Goal: Task Accomplishment & Management: Complete application form

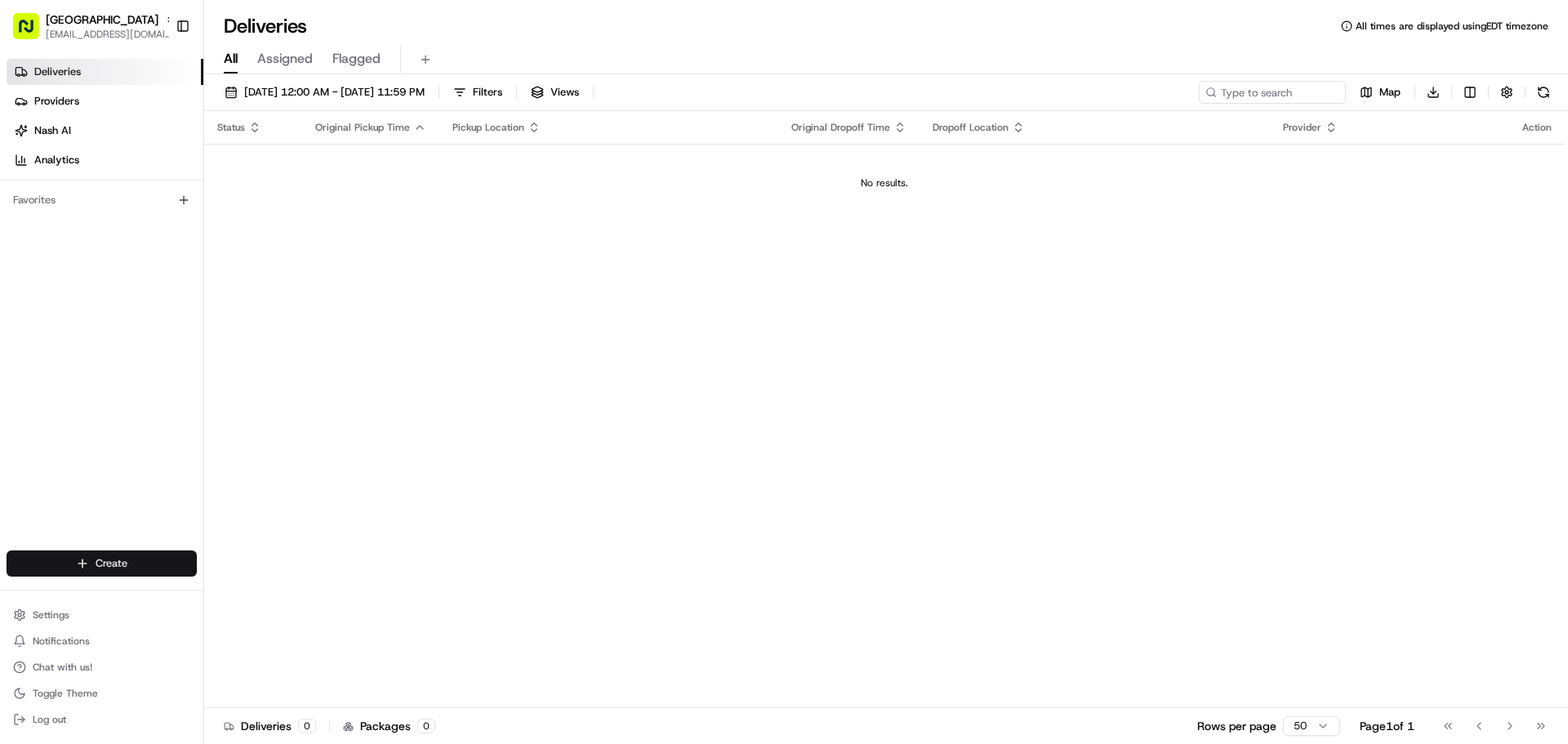
click at [147, 567] on html "Salad House Ridgewood [EMAIL_ADDRESS][DOMAIN_NAME] Toggle Sidebar Deliveries Pr…" at bounding box center [784, 372] width 1568 height 744
click at [288, 591] on link "Delivery" at bounding box center [294, 593] width 182 height 30
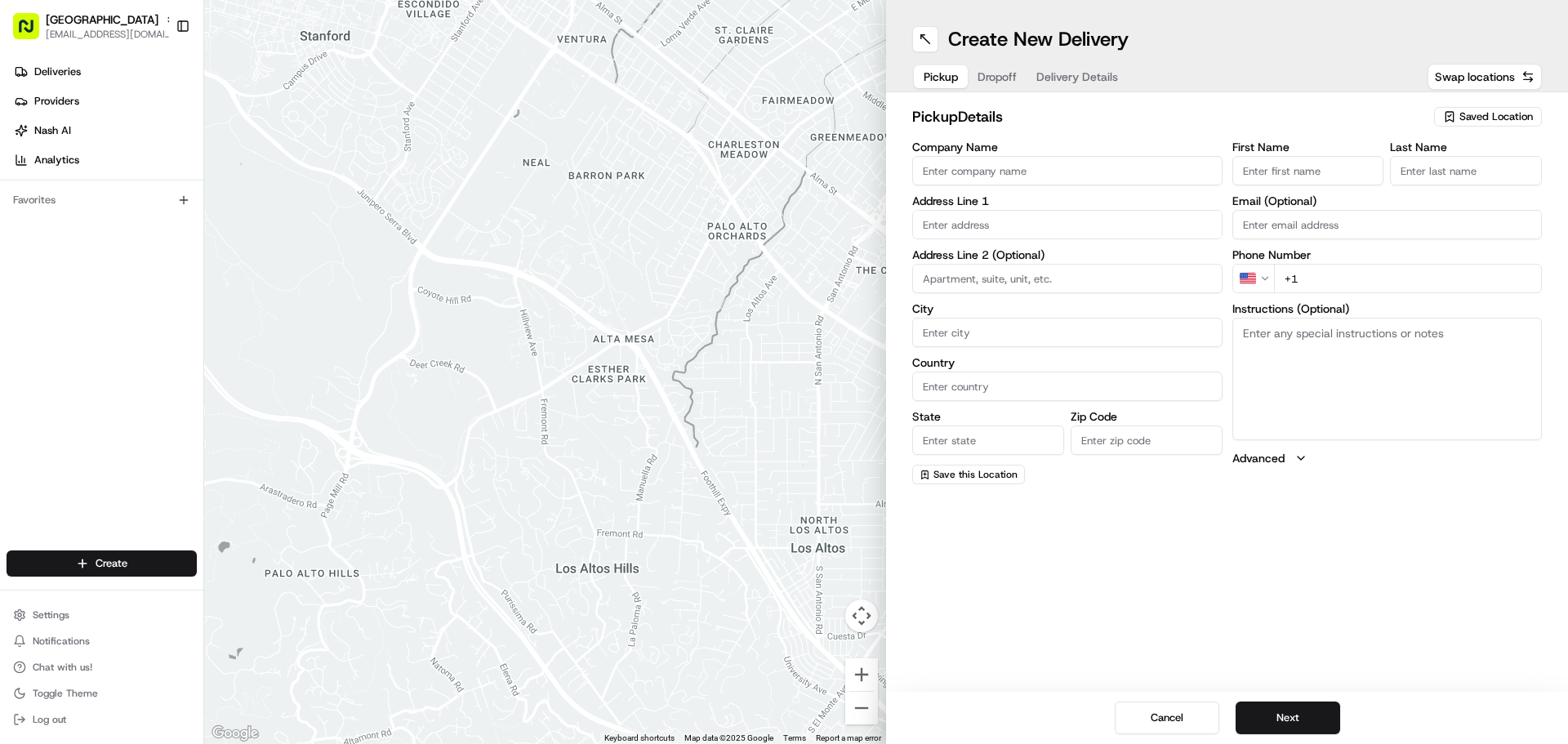
click at [1020, 171] on input "Company Name" at bounding box center [1067, 170] width 310 height 30
type input "SALAD HOUSE"
type input "[STREET_ADDRESS][PERSON_NAME]"
type input "Ridgewood"
type input "[GEOGRAPHIC_DATA]"
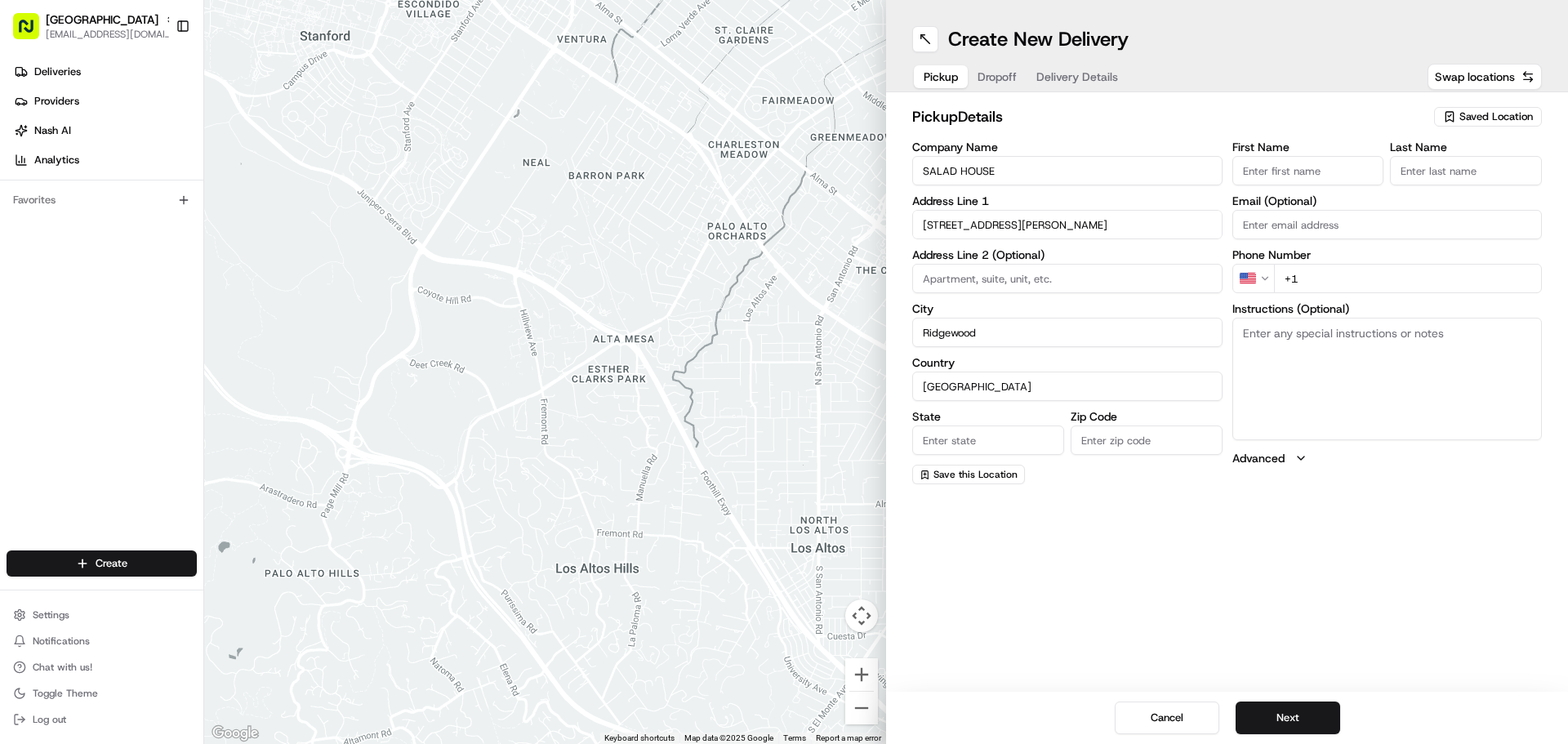
type input "NJ"
type input "07450"
type input "[PERSON_NAME]"
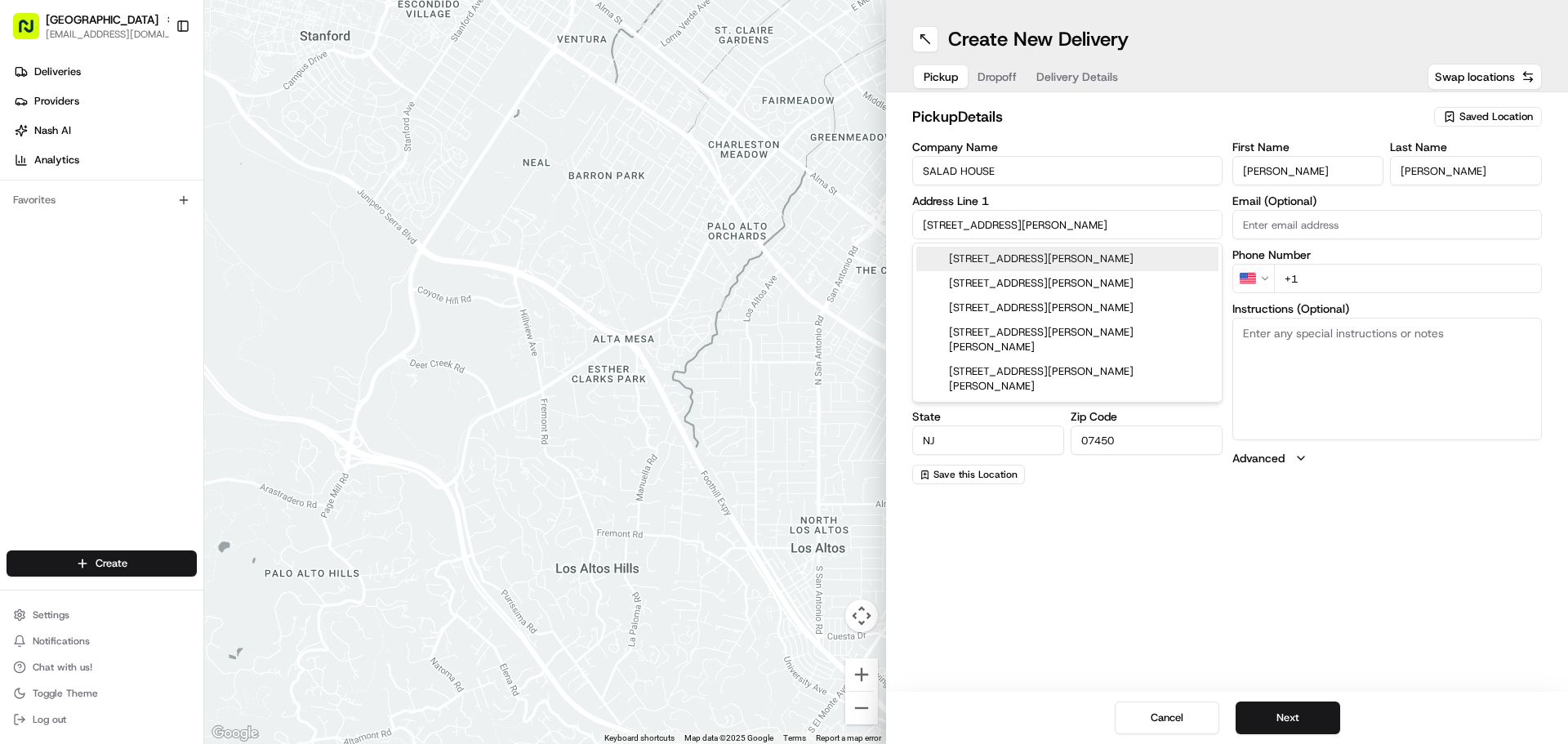
click at [1317, 275] on input "+1" at bounding box center [1408, 279] width 269 height 30
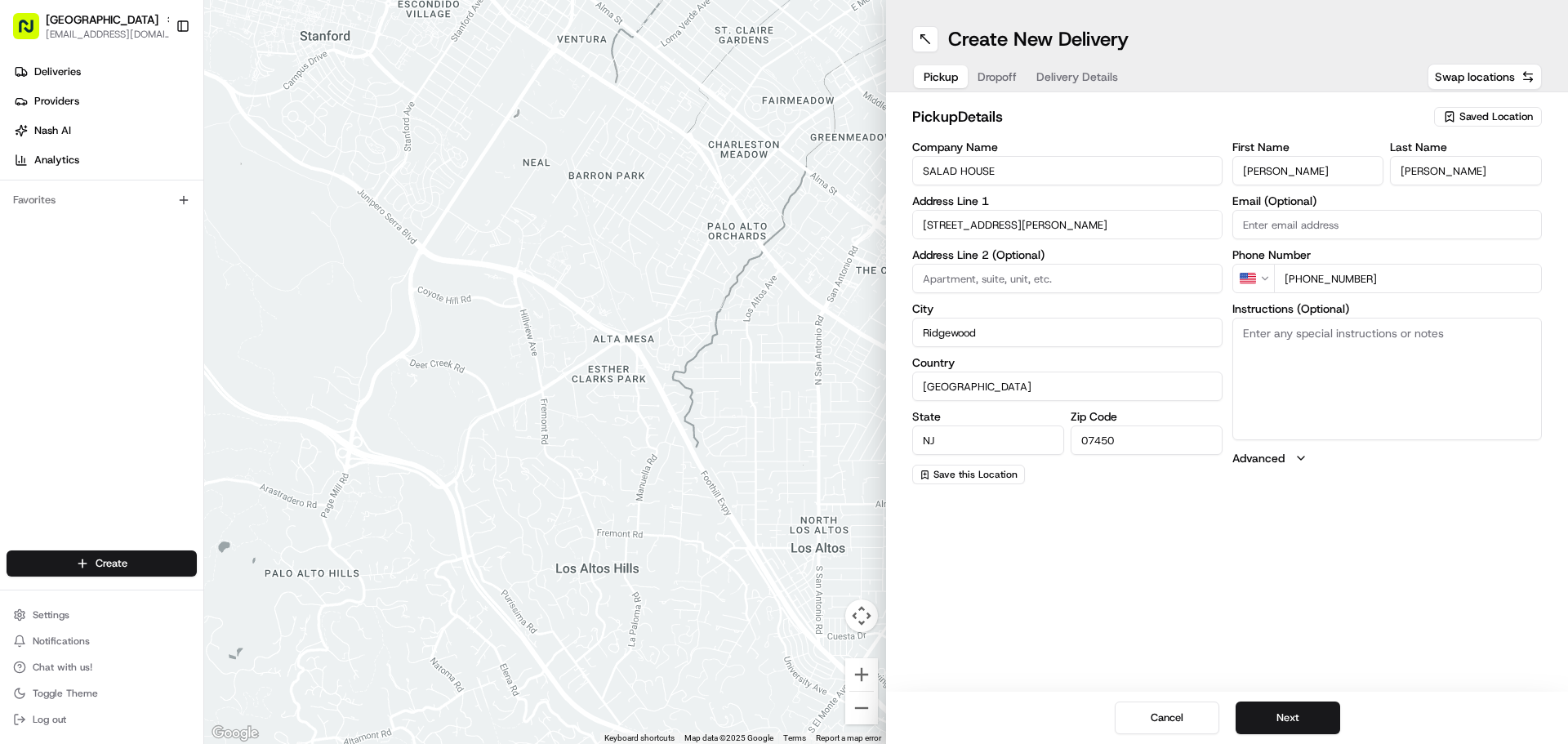
type input "[PHONE_NUMBER]"
click at [1305, 699] on div "Cancel Next" at bounding box center [1226, 717] width 682 height 52
click at [1307, 713] on button "Next" at bounding box center [1287, 717] width 104 height 32
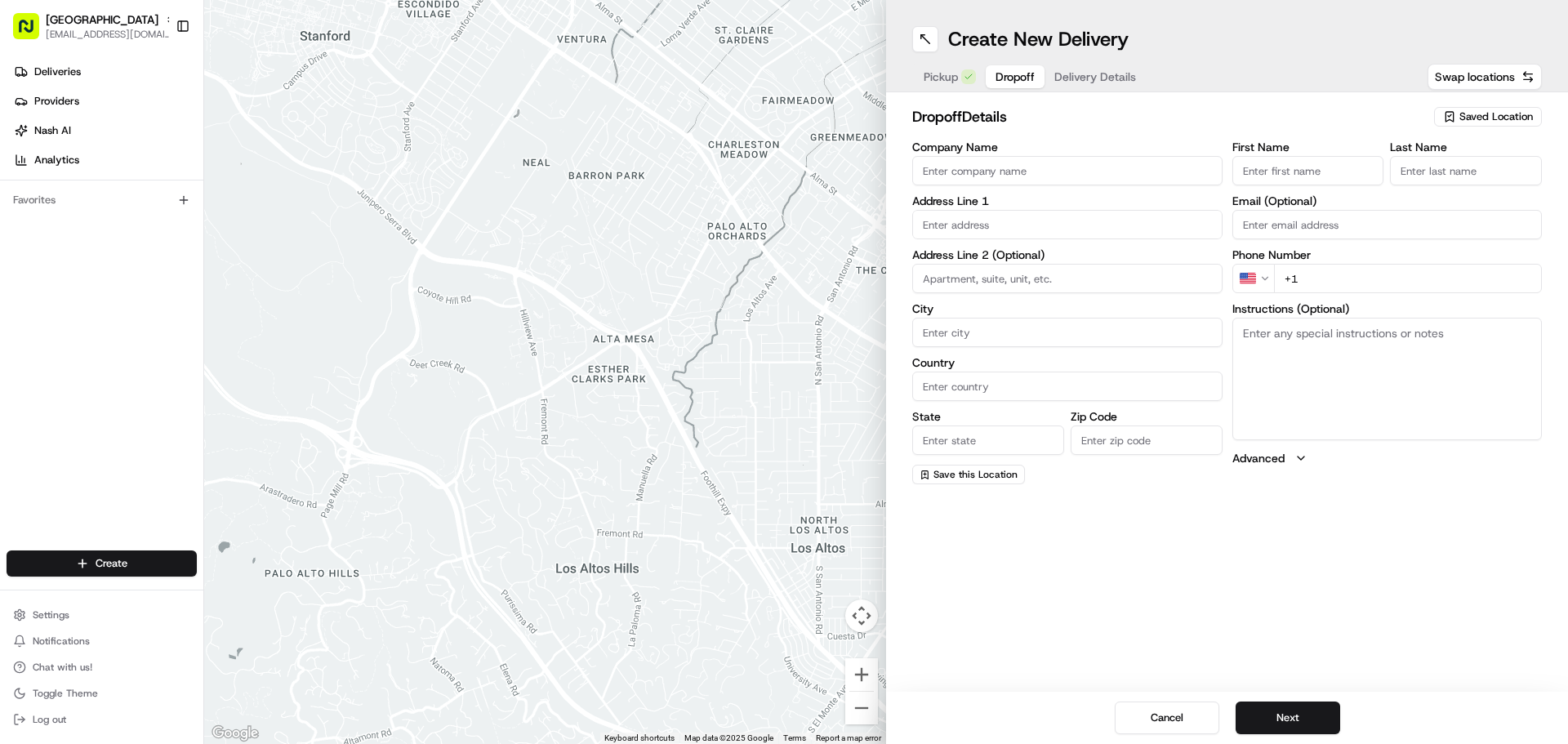
click at [999, 175] on input "Company Name" at bounding box center [1067, 170] width 310 height 30
type input "[PERSON_NAME]"
click at [1315, 172] on input "First Name" at bounding box center [1308, 170] width 152 height 30
type input "[PERSON_NAME]"
click at [1465, 165] on input "Last Name" at bounding box center [1466, 170] width 152 height 30
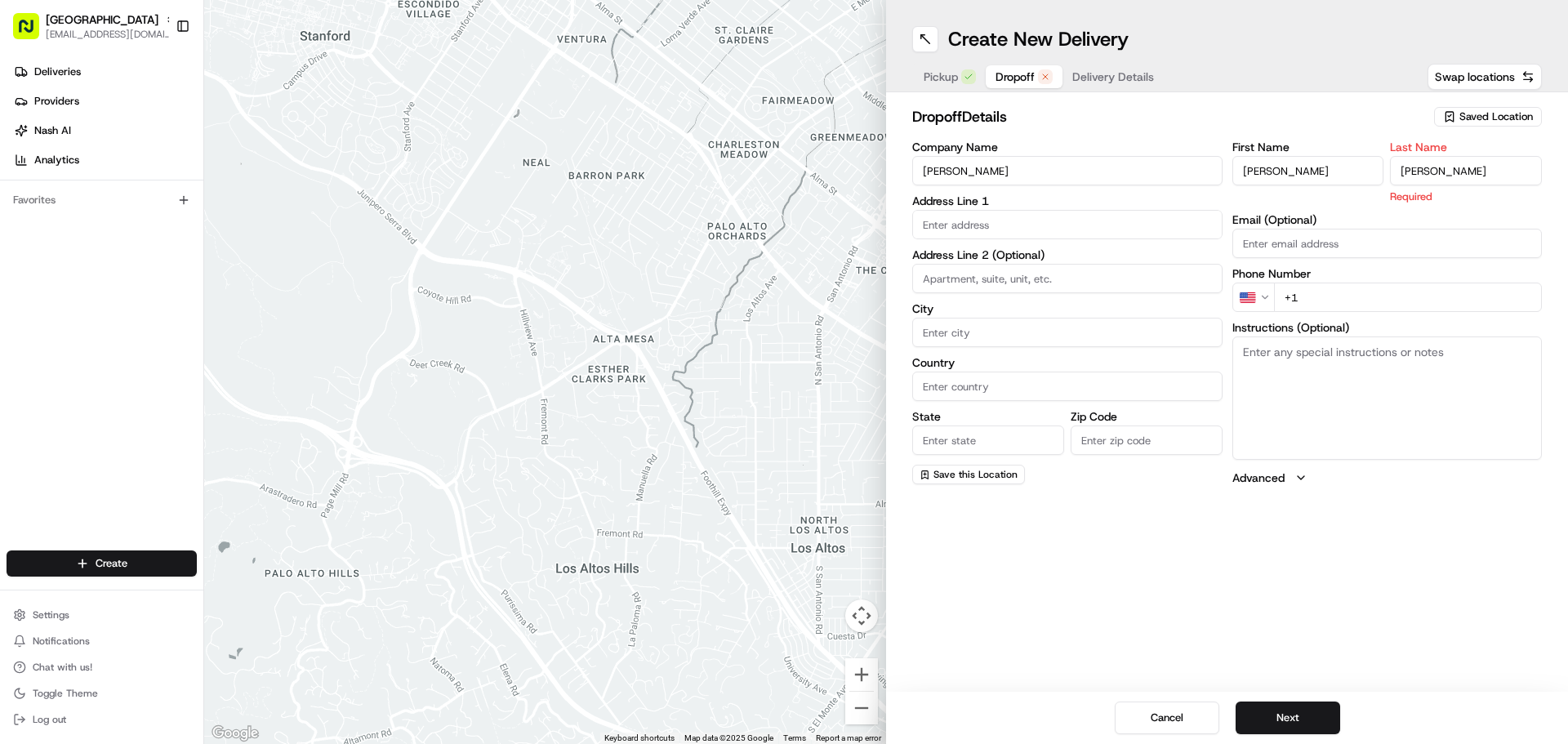
type input "[PERSON_NAME]"
click at [992, 229] on input "text" at bounding box center [1067, 224] width 310 height 30
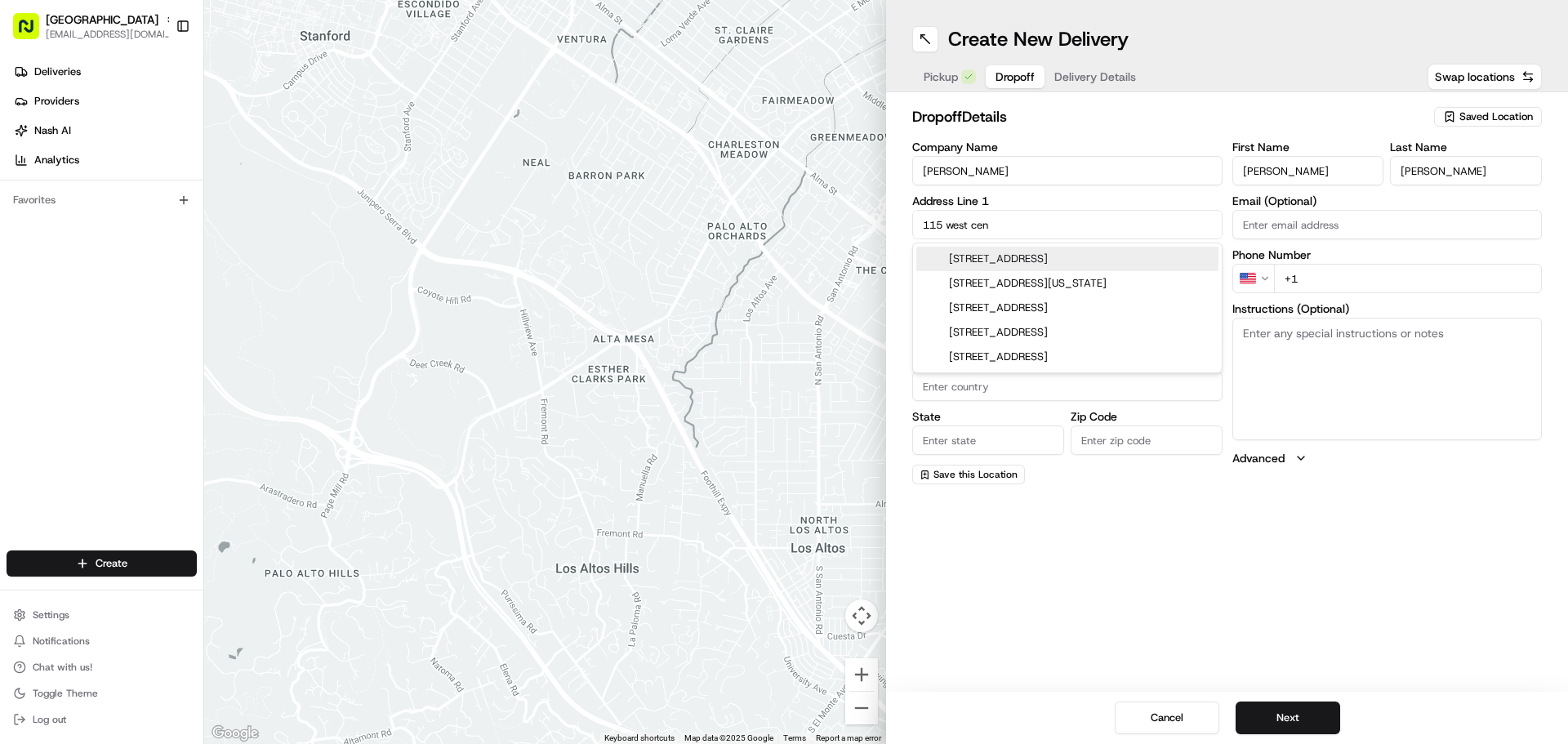
click at [1066, 267] on div "[STREET_ADDRESS]" at bounding box center [1067, 259] width 302 height 25
type input "[STREET_ADDRESS]"
type input "Paramus"
type input "[GEOGRAPHIC_DATA]"
type input "NJ"
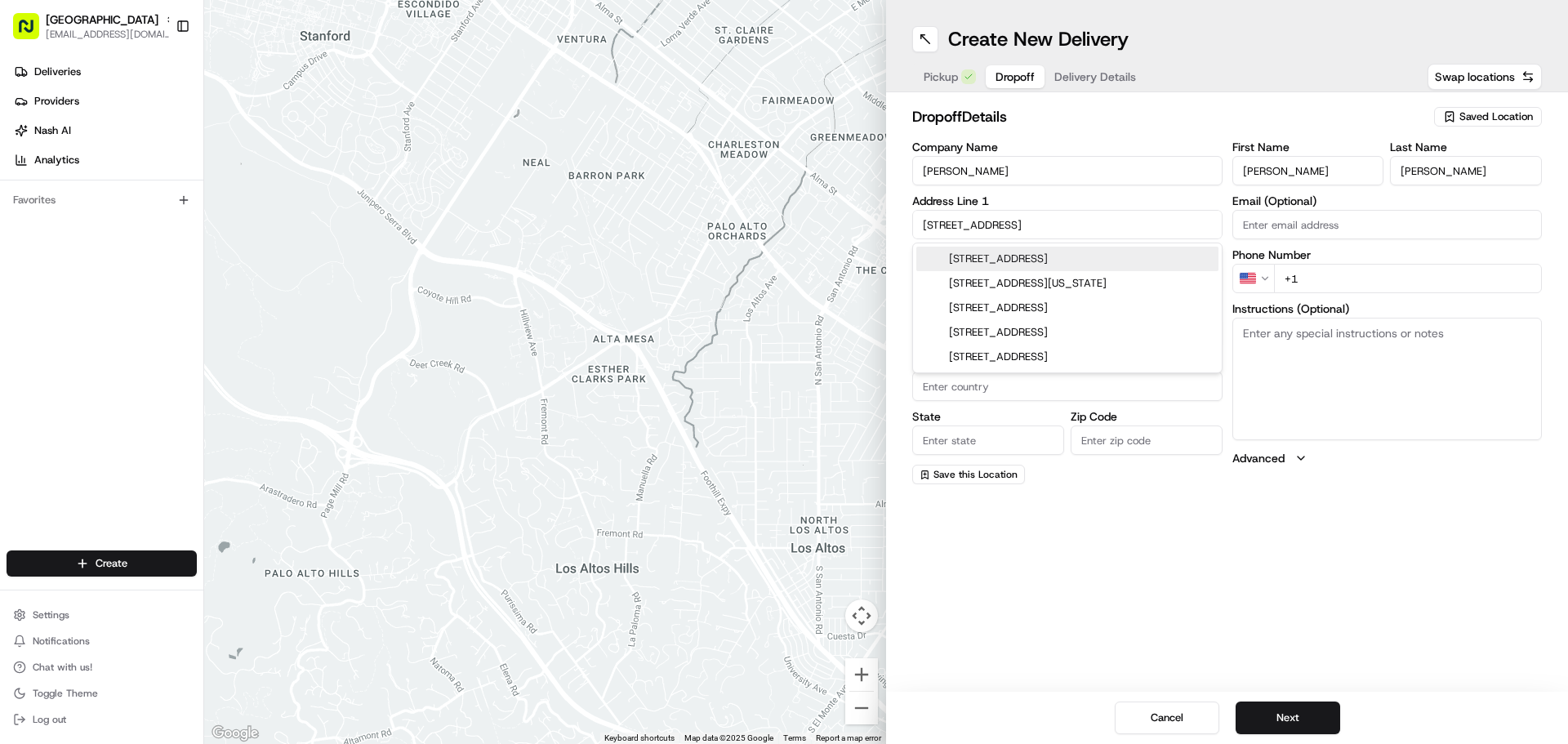
type input "07652"
type input "[STREET_ADDRESS]"
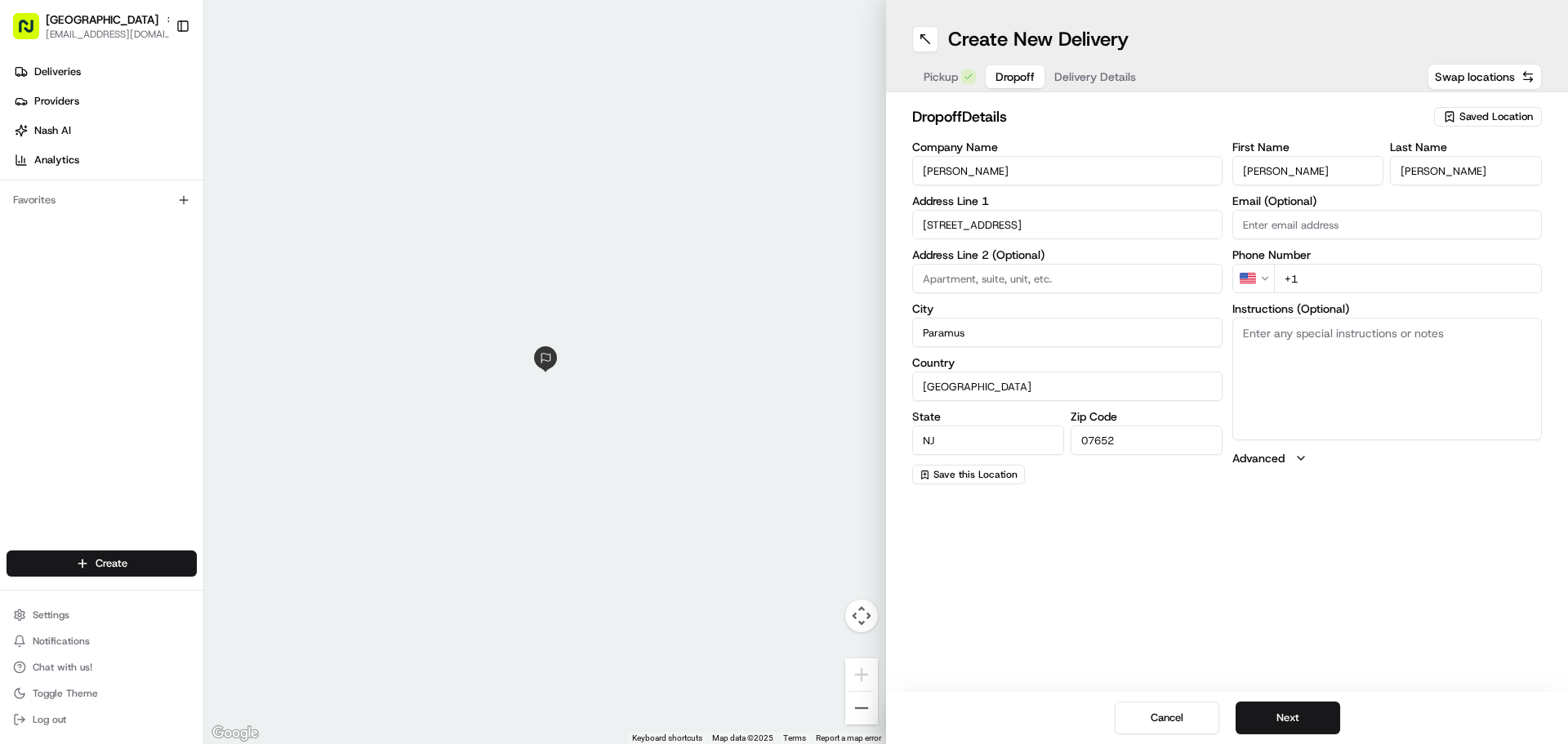
click at [1323, 271] on input "+1" at bounding box center [1408, 279] width 269 height 30
type input "[PHONE_NUMBER]"
click at [1403, 400] on textarea "Instructions (Optional)" at bounding box center [1387, 379] width 310 height 122
type textarea "call when arrived!"
click at [1299, 713] on button "Next" at bounding box center [1287, 717] width 104 height 32
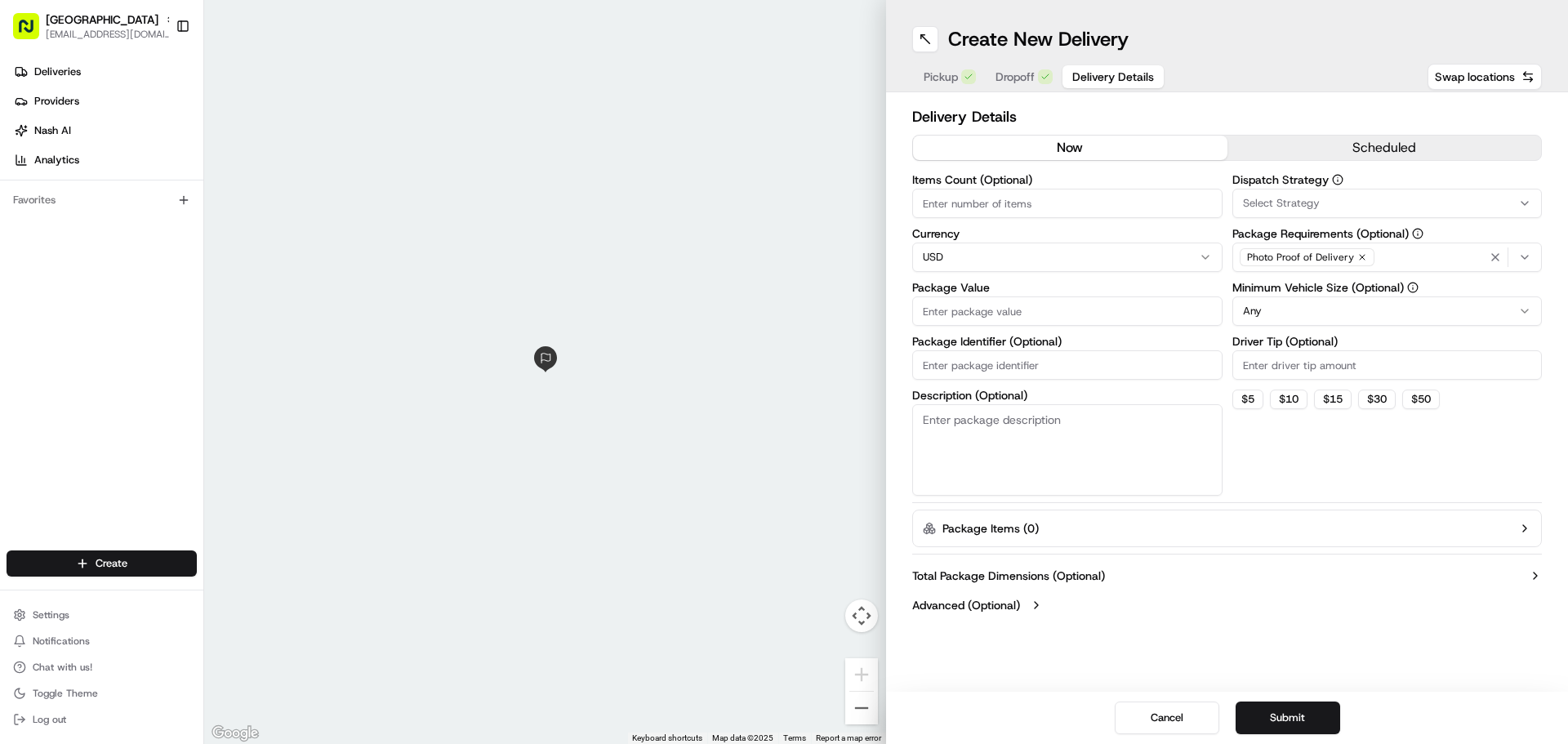
click at [1057, 209] on input "Items Count (Optional)" at bounding box center [1067, 204] width 310 height 30
type input "1"
click at [1033, 328] on div "Items Count (Optional) 1 Currency USD Package Value Package Identifier (Optiona…" at bounding box center [1067, 335] width 310 height 322
click at [1032, 326] on div "Items Count (Optional) 1 Currency USD Package Value Package Identifier (Optiona…" at bounding box center [1067, 335] width 310 height 322
click at [1032, 316] on input "Package Value" at bounding box center [1067, 311] width 310 height 30
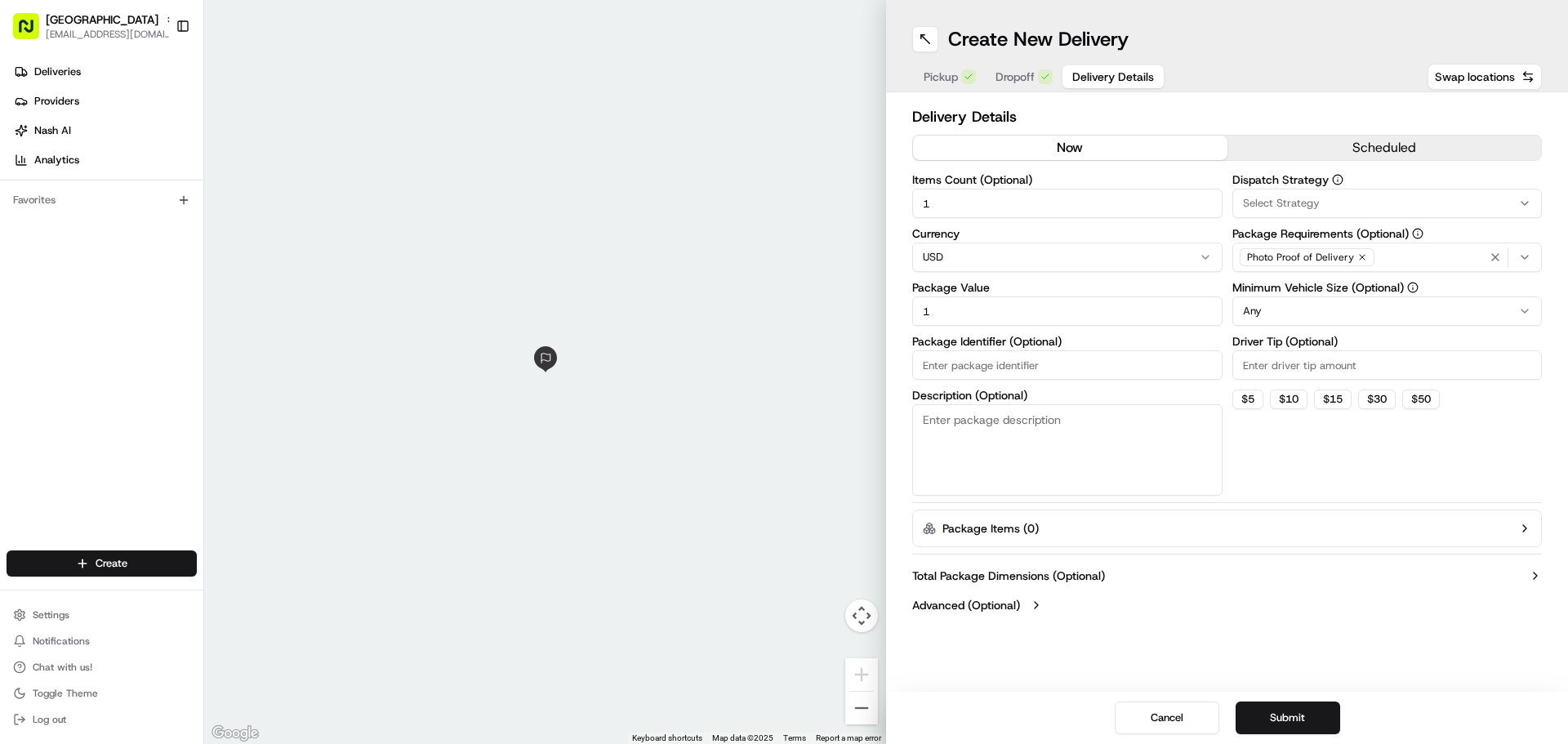
type input "1"
click at [1038, 448] on textarea "Description (Optional)" at bounding box center [1067, 450] width 310 height 92
type textarea "salad"
click at [1279, 367] on input "Driver Tip (Optional)" at bounding box center [1387, 365] width 310 height 30
type input "6"
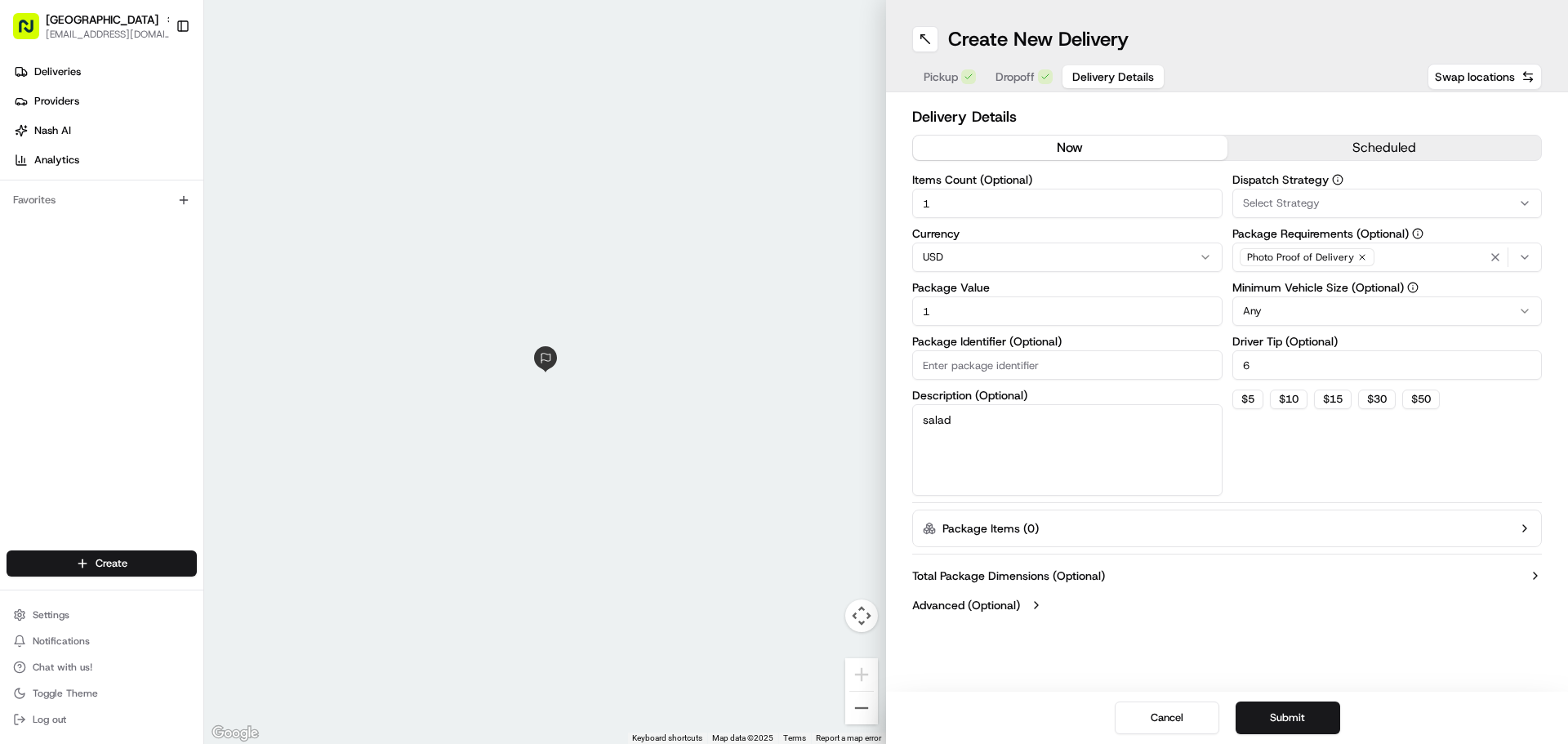
click at [1304, 698] on div "Cancel Submit" at bounding box center [1226, 717] width 682 height 52
click at [1304, 712] on button "Submit" at bounding box center [1287, 717] width 104 height 32
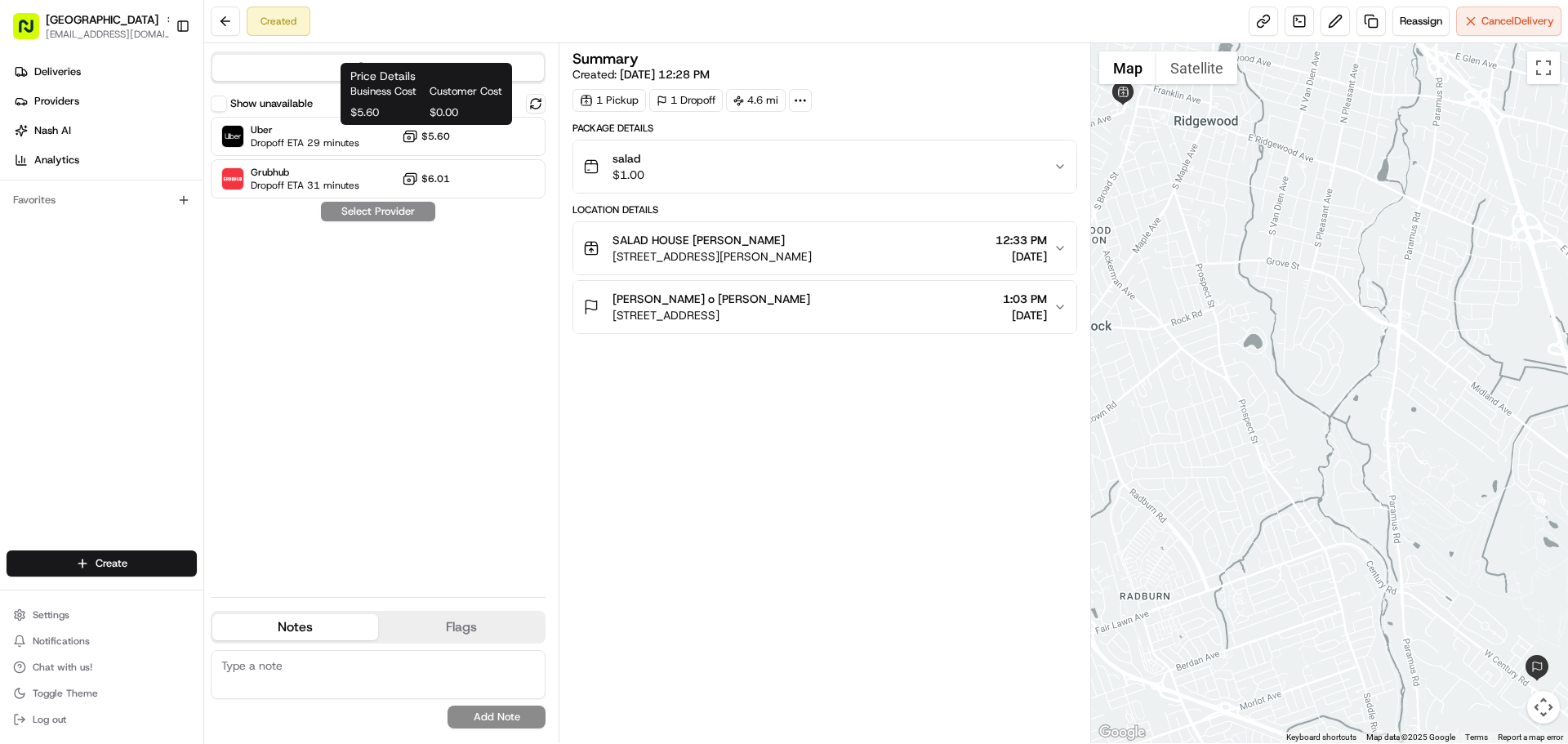
click at [409, 122] on div "Price Details Business Cost Customer Cost $5.60 $0.00 Price Details Business Co…" at bounding box center [426, 93] width 171 height 62
click at [409, 133] on icon at bounding box center [409, 136] width 17 height 17
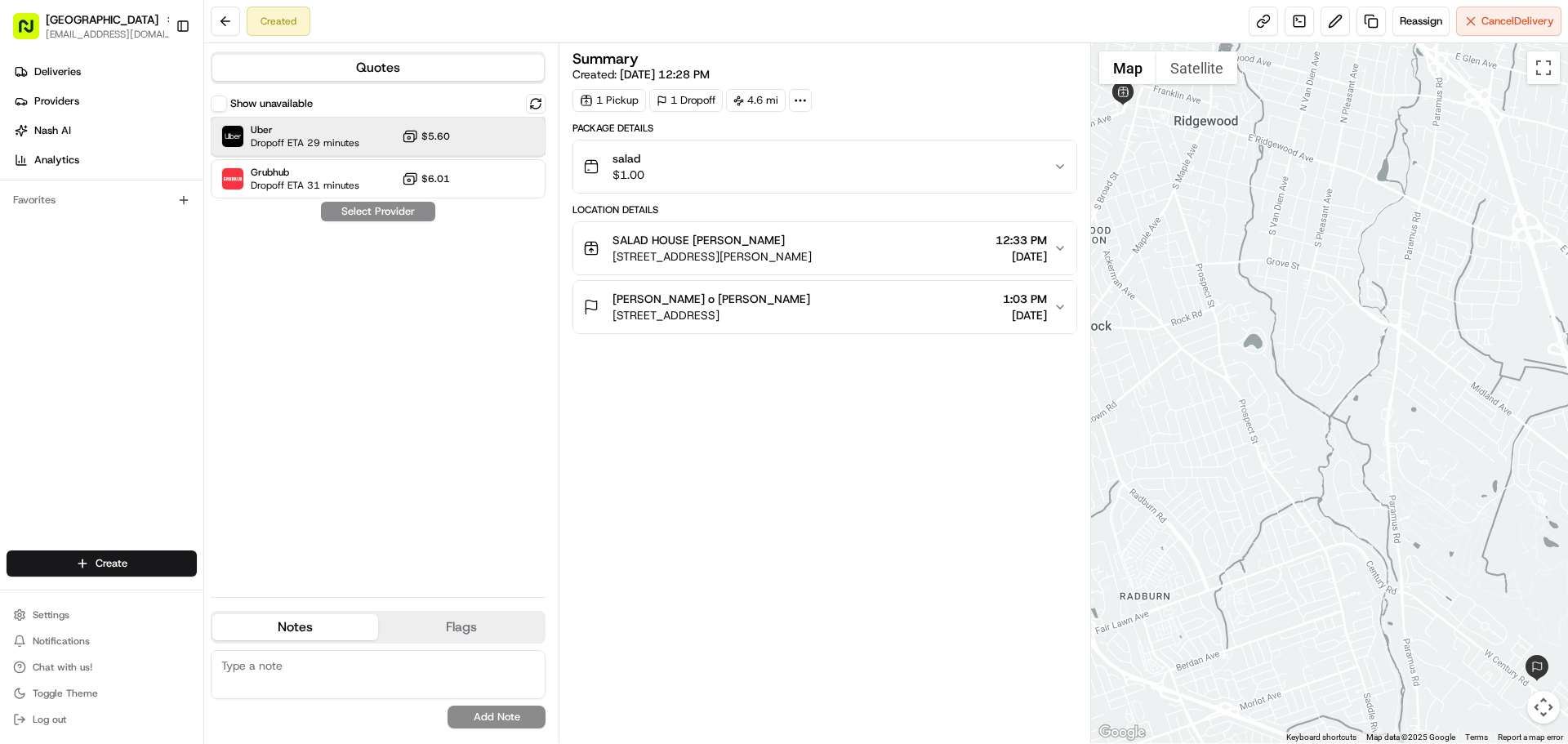
click at [415, 147] on div "Uber Dropoff ETA 29 minutes $5.60" at bounding box center [378, 137] width 335 height 39
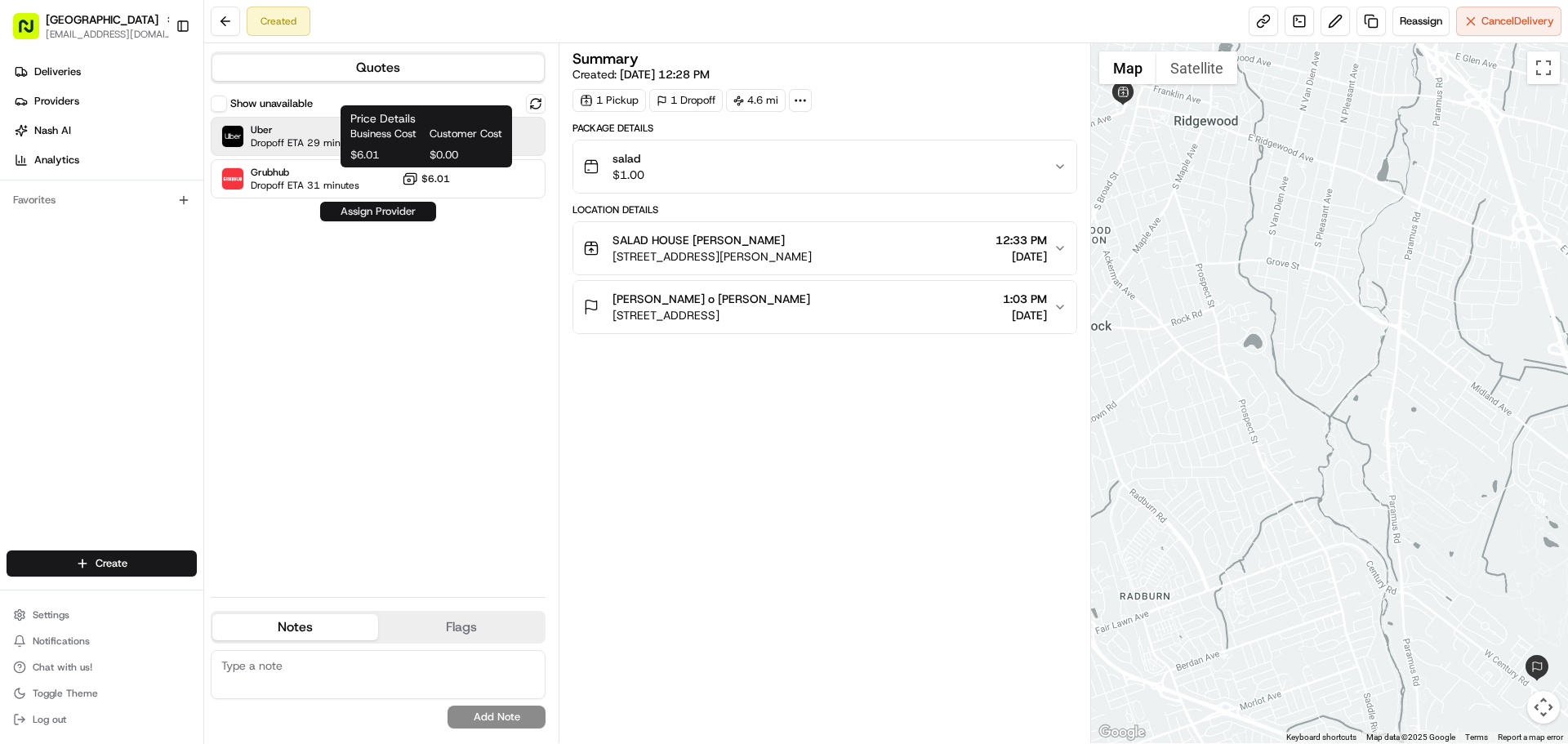
click at [422, 220] on button "Assign Provider" at bounding box center [378, 212] width 116 height 20
